Goal: Task Accomplishment & Management: Complete application form

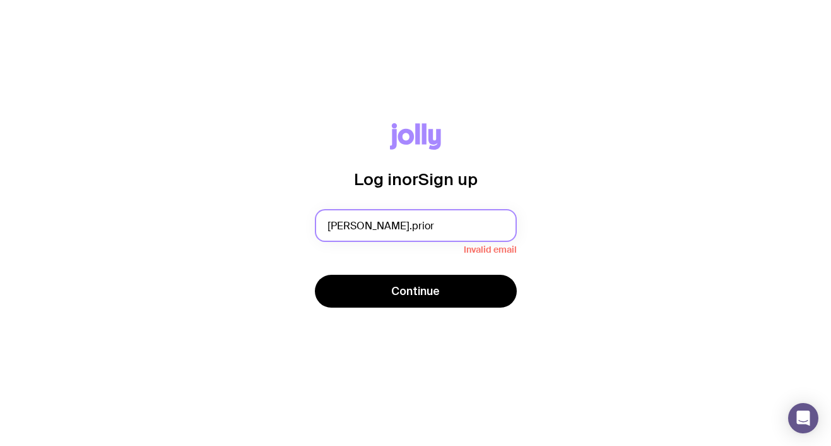
type input "isabell.prior@freshworks.com"
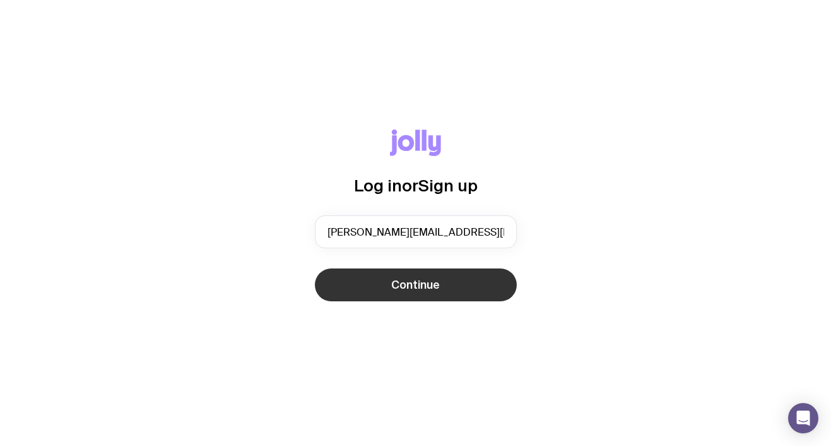
click at [405, 294] on button "Continue" at bounding box center [416, 284] width 202 height 33
